Goal: Transaction & Acquisition: Purchase product/service

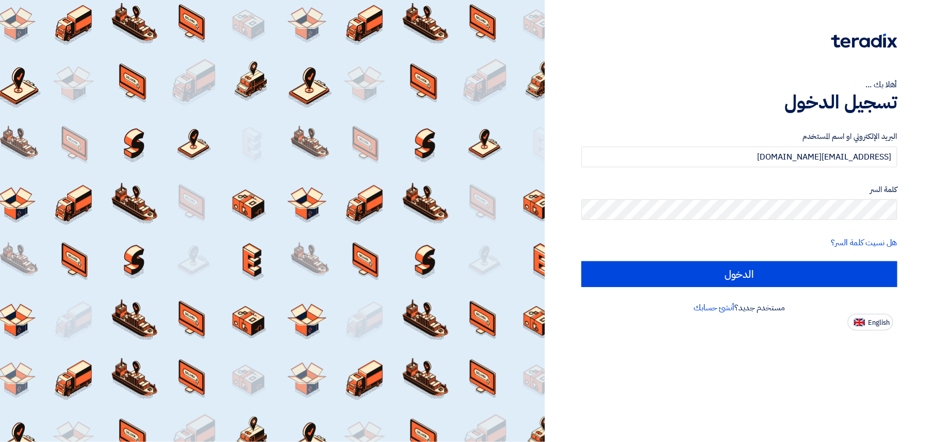
click at [767, 261] on input "الدخول" at bounding box center [740, 274] width 316 height 26
type input "Sign in"
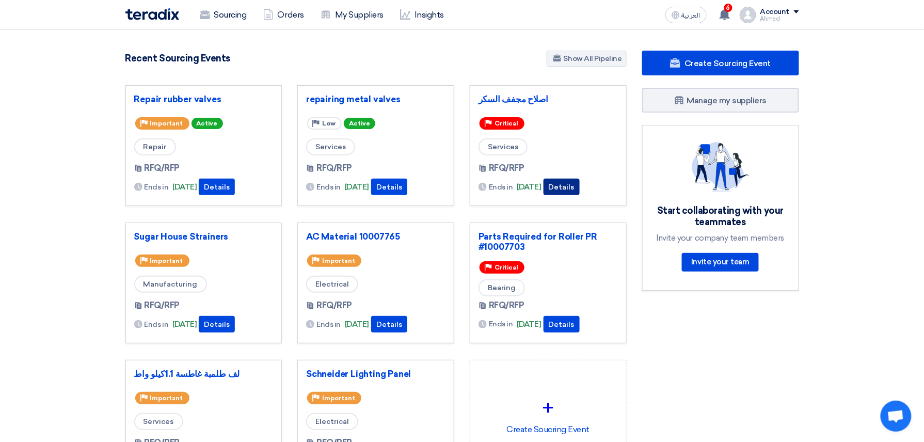
click at [580, 188] on button "Details" at bounding box center [562, 187] width 36 height 17
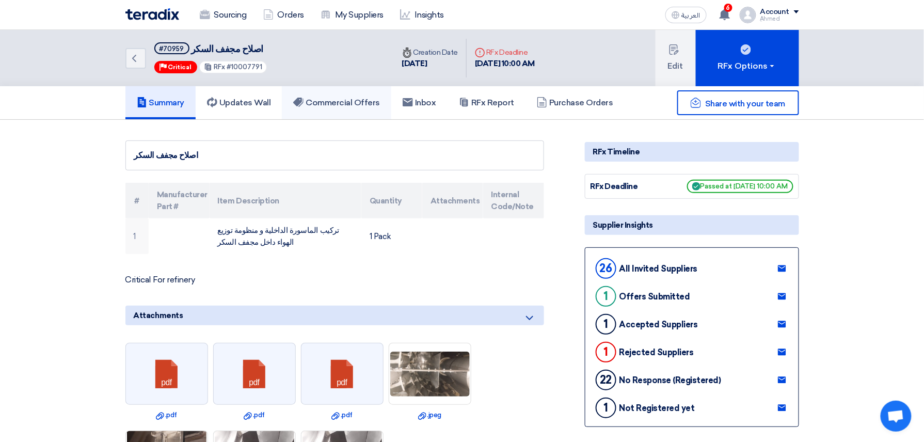
click at [356, 105] on h5 "Commercial Offers" at bounding box center [336, 103] width 87 height 10
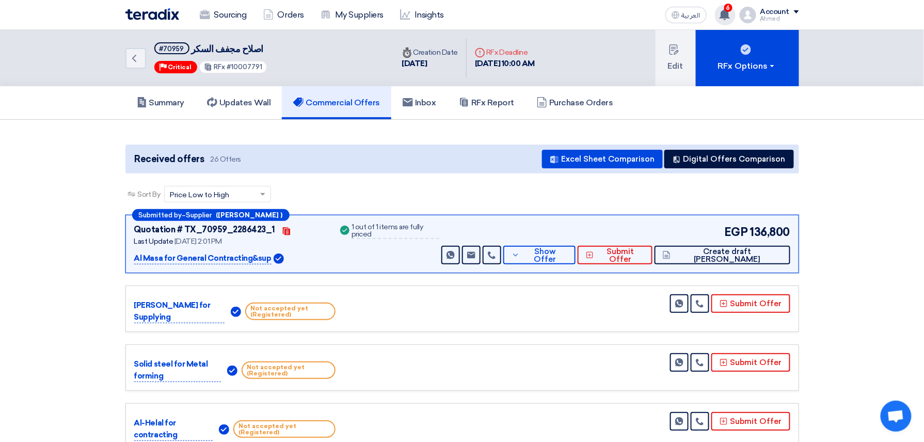
click at [732, 7] on span "6" at bounding box center [728, 8] width 8 height 8
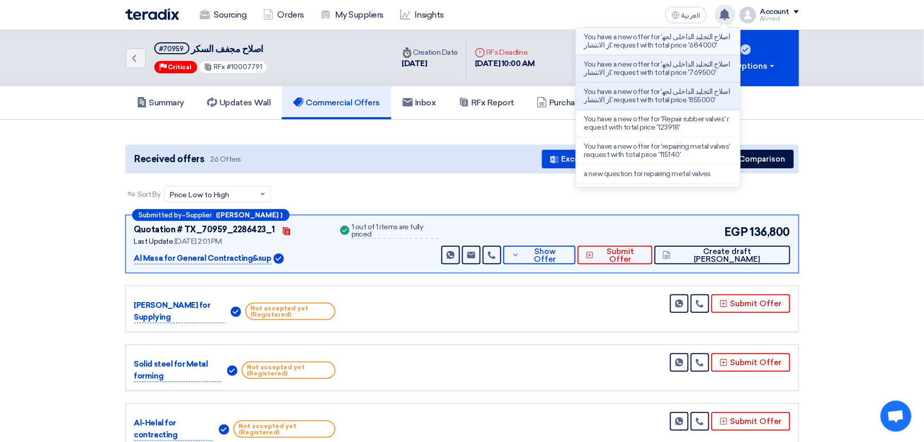
click at [698, 34] on p "You have a new offer for 'اصلاح التجليد الداخلى لجهاز الانتشار' request with to…" at bounding box center [658, 41] width 148 height 17
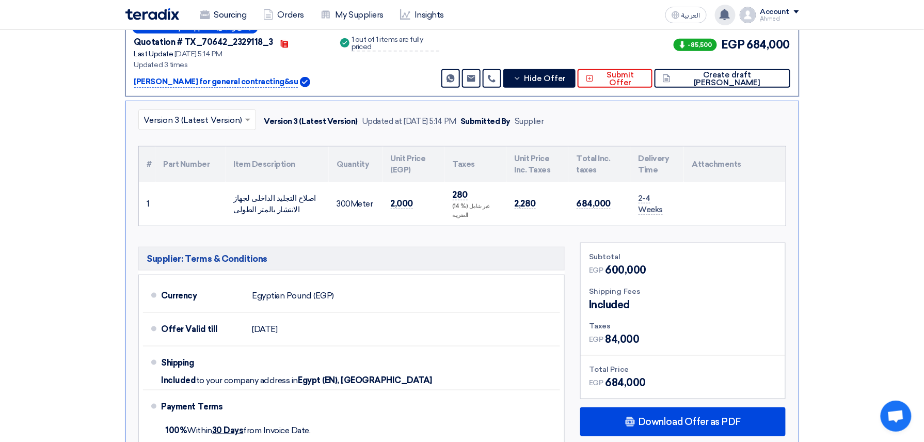
scroll to position [285, 0]
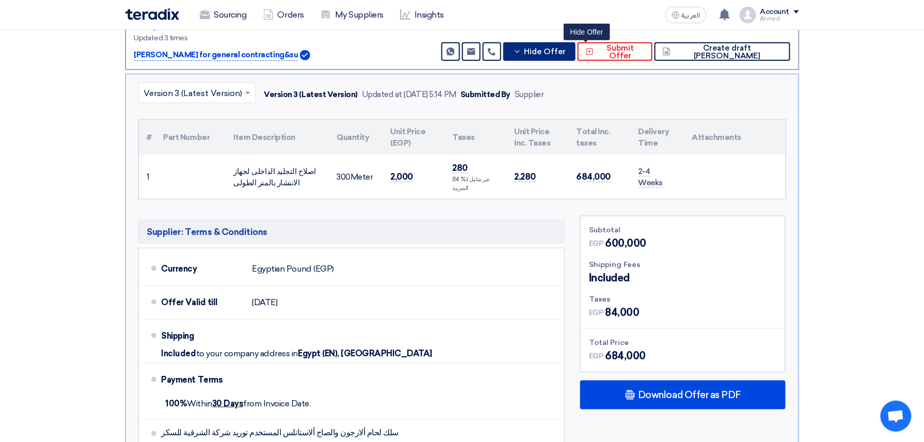
click at [566, 50] on span "Hide Offer" at bounding box center [545, 52] width 42 height 8
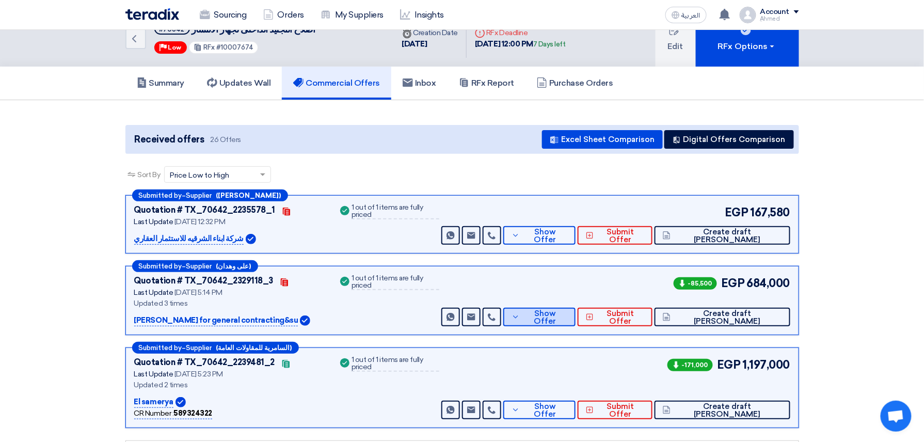
scroll to position [0, 0]
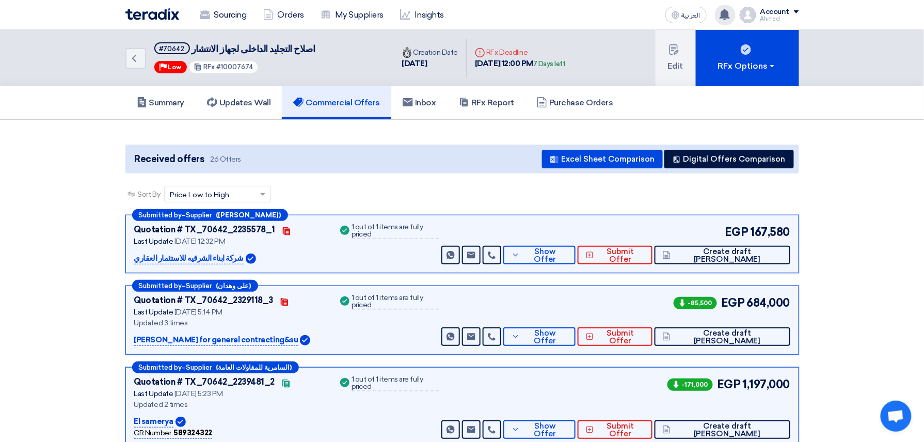
click at [734, 19] on div "You have a new offer for 'اصلاح التجليد الداخلى لجهاز الانتشار' request with to…" at bounding box center [725, 15] width 21 height 21
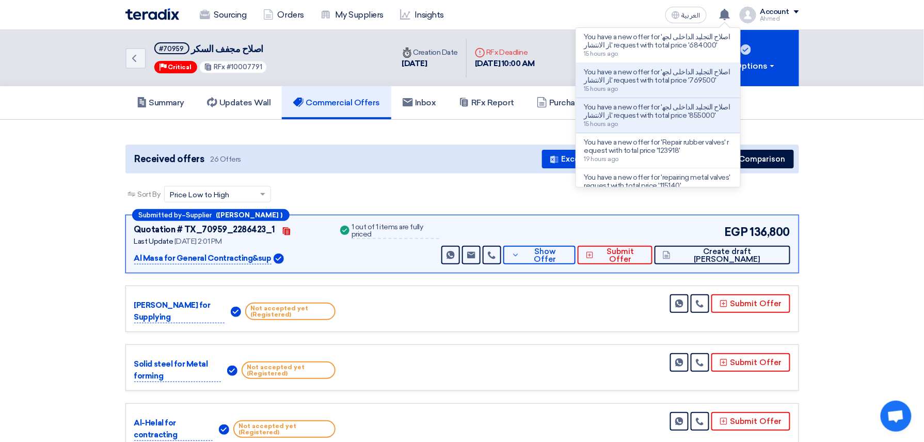
click at [404, 169] on div "Received offers 26 Offers Excel Sheet Comparison Digital Offers Comparison" at bounding box center [462, 159] width 674 height 29
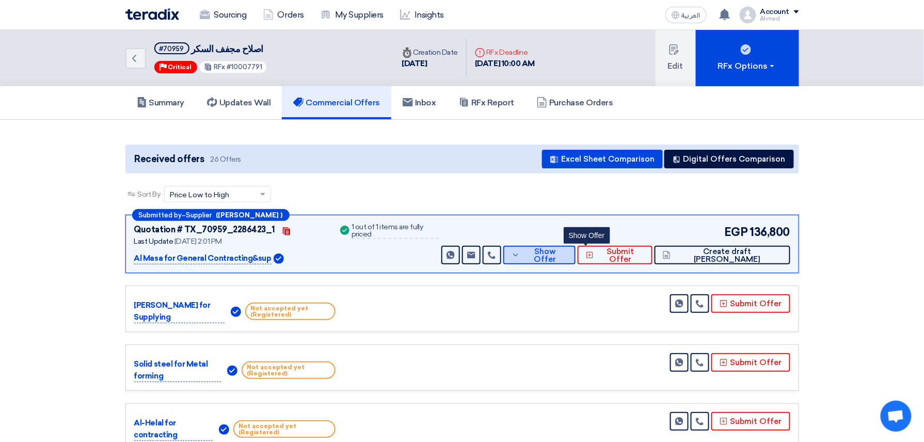
click at [567, 252] on span "Show Offer" at bounding box center [544, 255] width 45 height 15
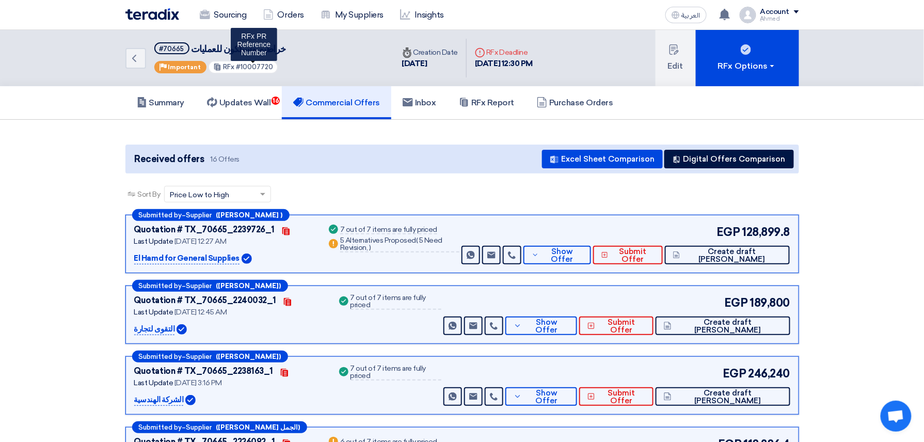
click at [261, 65] on span "#10007720" at bounding box center [254, 67] width 37 height 8
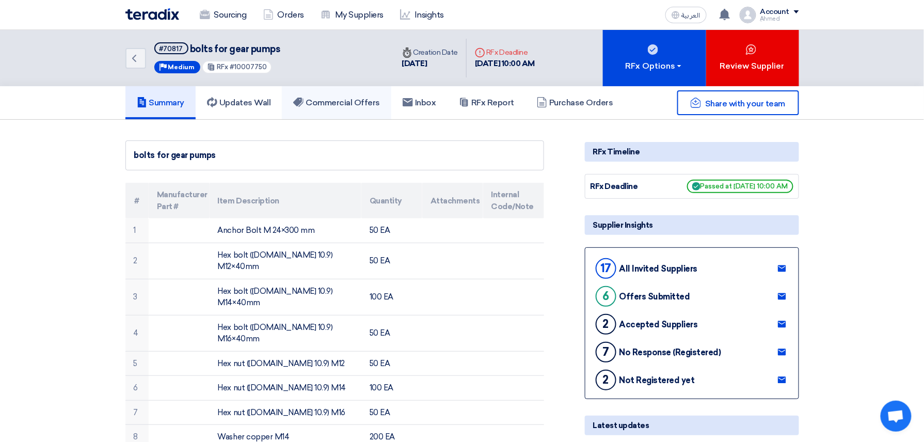
click at [372, 104] on h5 "Commercial Offers" at bounding box center [336, 103] width 87 height 10
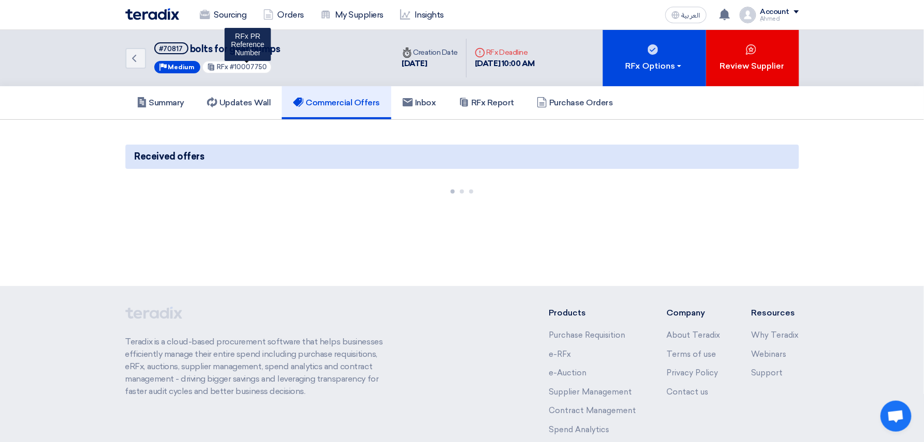
click at [251, 65] on span "#10007750" at bounding box center [248, 67] width 37 height 8
copy span "10007750"
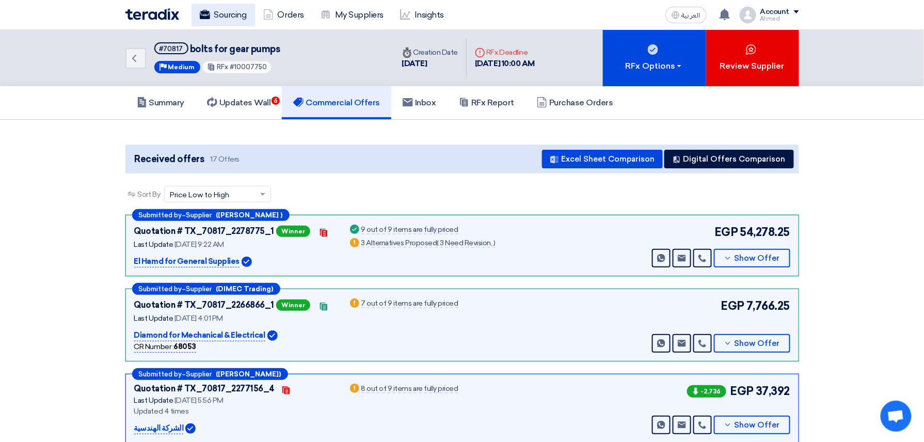
click at [205, 7] on link "Sourcing" at bounding box center [223, 15] width 63 height 23
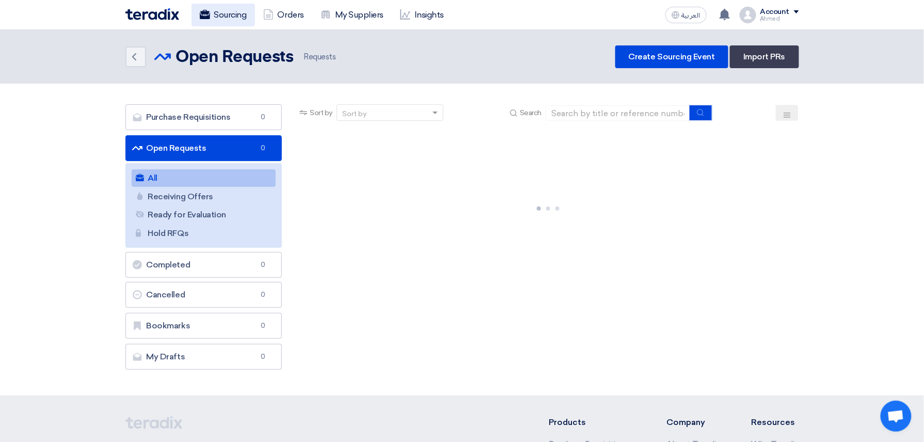
click at [240, 11] on link "Sourcing" at bounding box center [223, 15] width 63 height 23
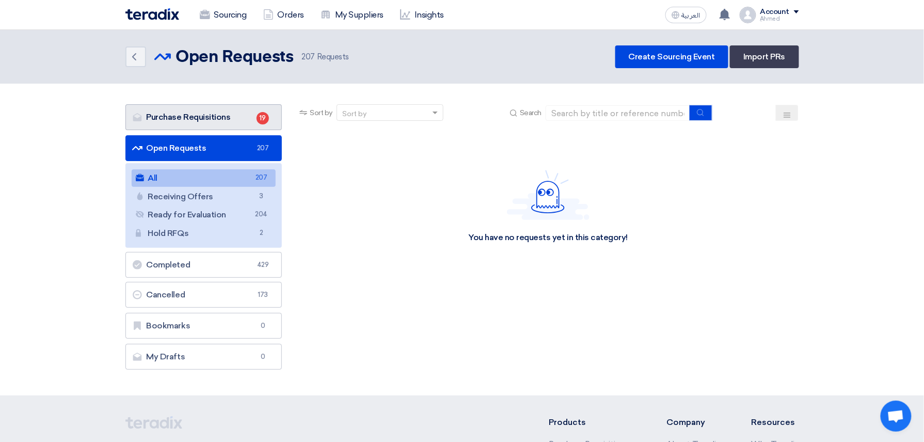
click at [235, 110] on link "Purchase Requisitions Purchase Requisitions 19" at bounding box center [203, 117] width 157 height 26
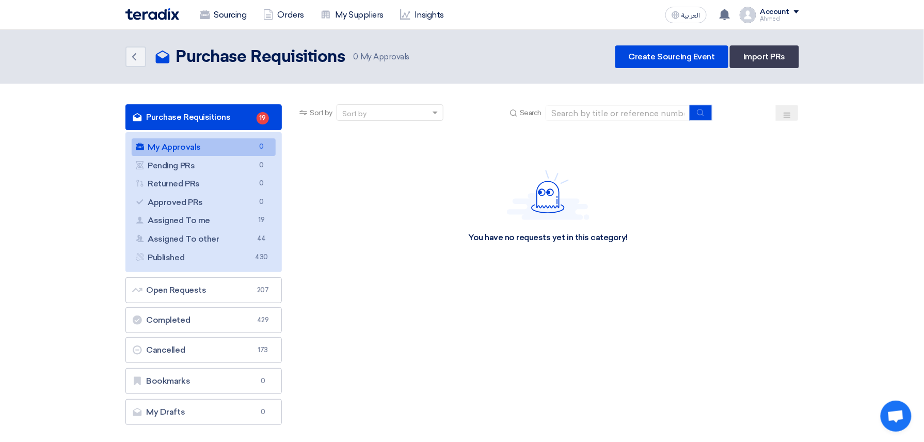
click at [210, 110] on link "Purchase Requisitions Purchase Requisitions 19" at bounding box center [203, 117] width 157 height 26
click at [219, 7] on link "Sourcing" at bounding box center [223, 15] width 63 height 23
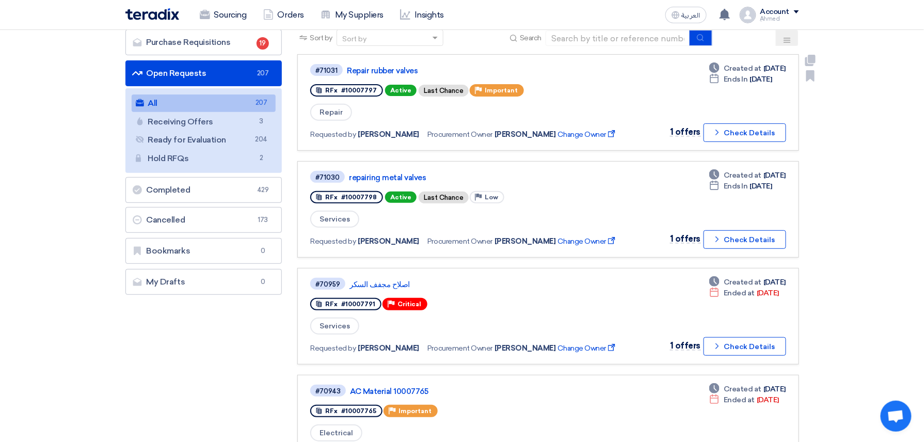
scroll to position [137, 0]
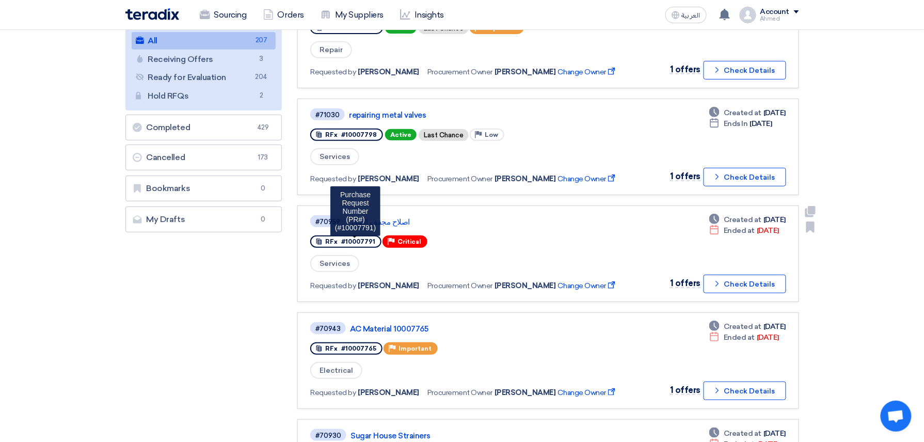
click at [358, 238] on span "#10007791" at bounding box center [358, 241] width 34 height 7
copy span "10007791"
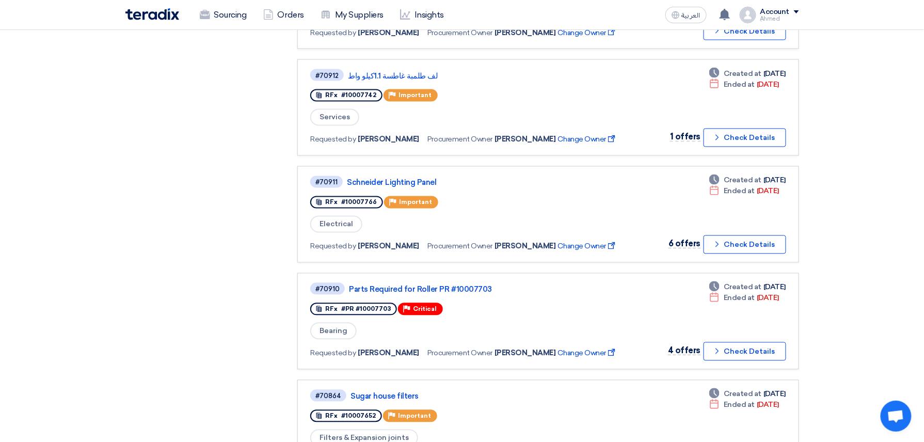
scroll to position [663, 0]
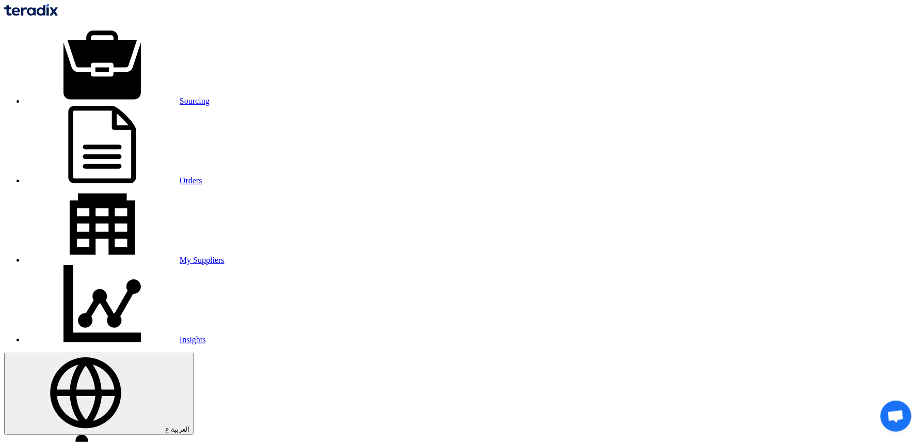
copy span "10007667"
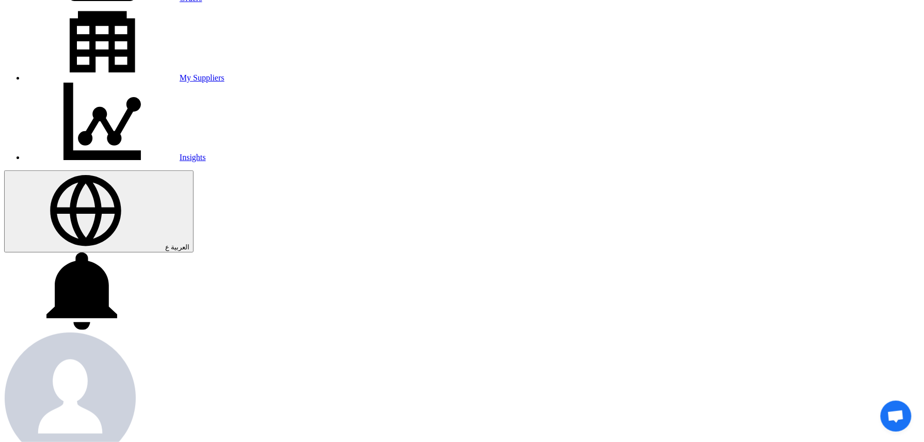
scroll to position [413, 0]
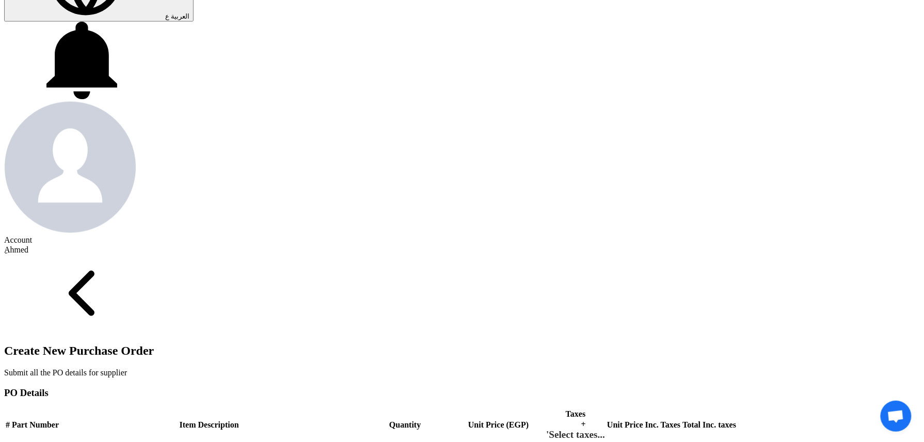
paste input "4500009386"
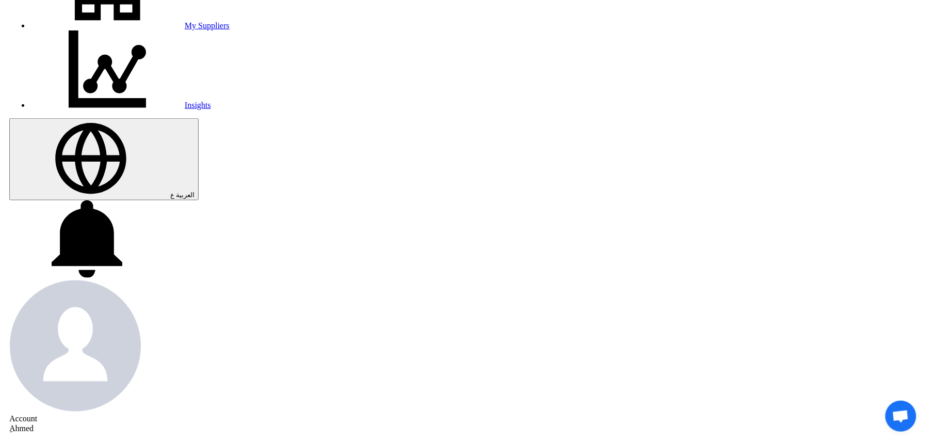
scroll to position [207, 0]
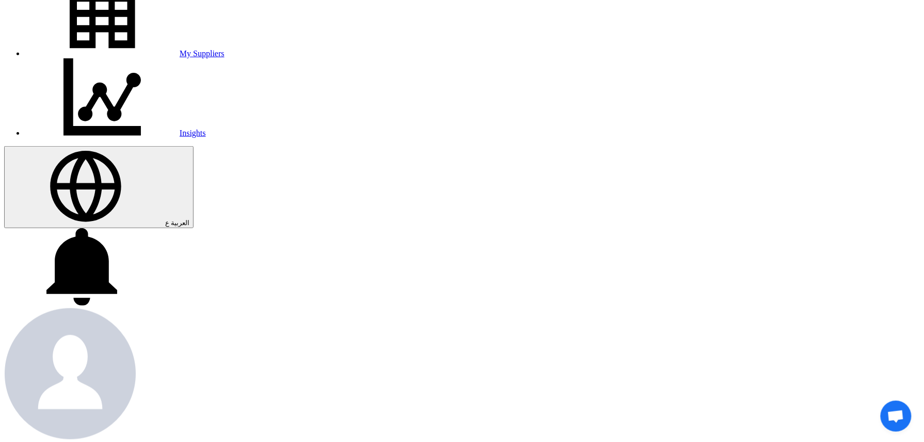
type input "4500009386"
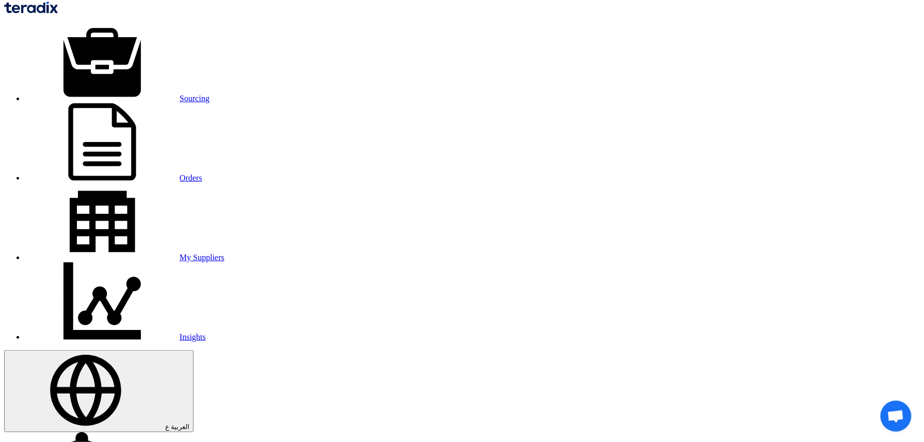
scroll to position [0, 0]
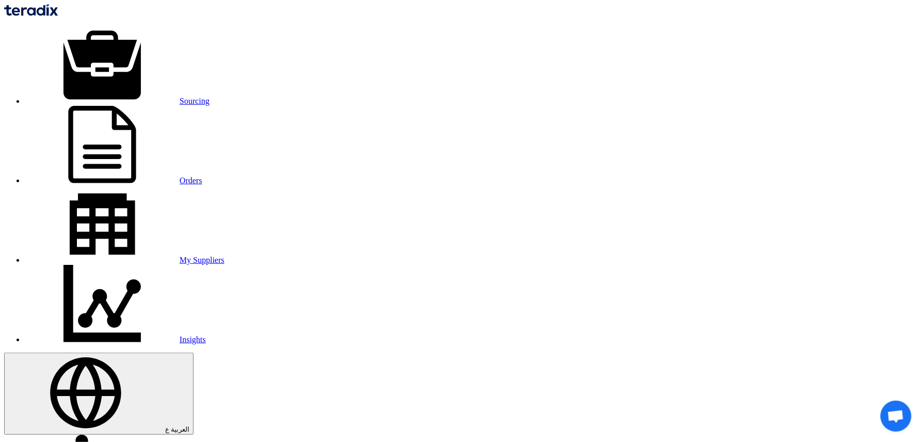
drag, startPoint x: 501, startPoint y: 221, endPoint x: 376, endPoint y: 217, distance: 125.0
paste input "29600."
type input "129600.00"
drag, startPoint x: 500, startPoint y: 289, endPoint x: 409, endPoint y: 291, distance: 91.4
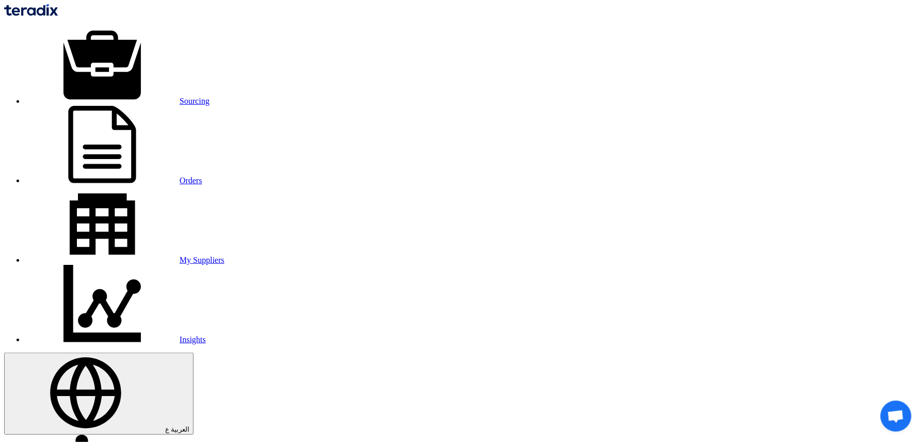
paste input "2000."
type input "72000.00"
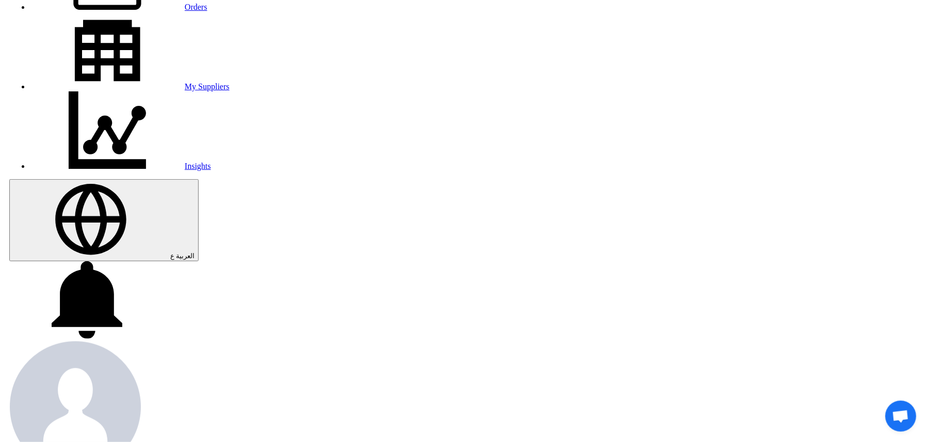
scroll to position [344, 0]
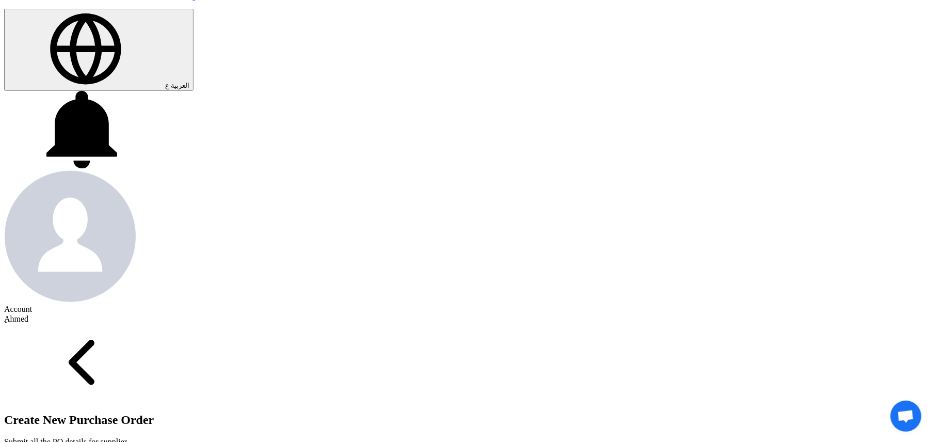
scroll to position [116, 0]
drag, startPoint x: 509, startPoint y: 410, endPoint x: 511, endPoint y: 405, distance: 5.6
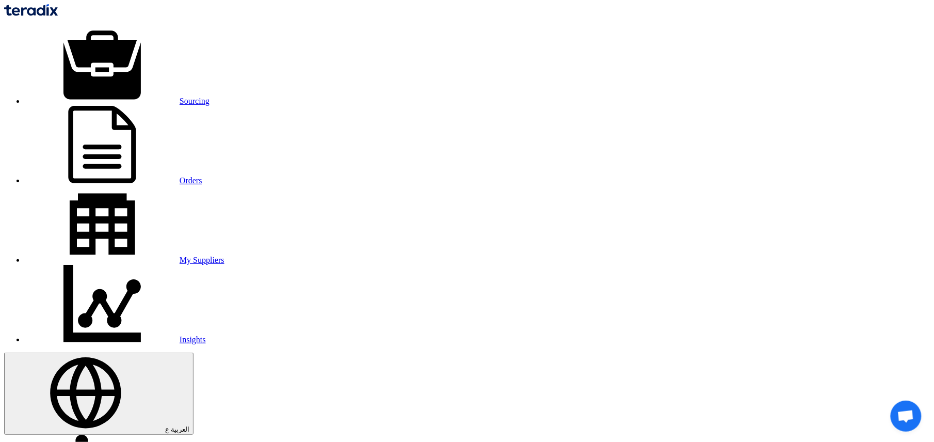
checkbox input "false"
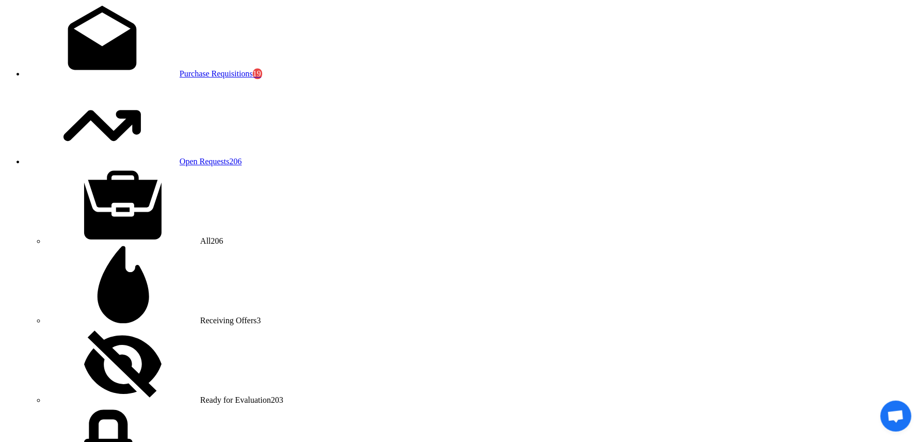
scroll to position [895, 0]
